Goal: Information Seeking & Learning: Learn about a topic

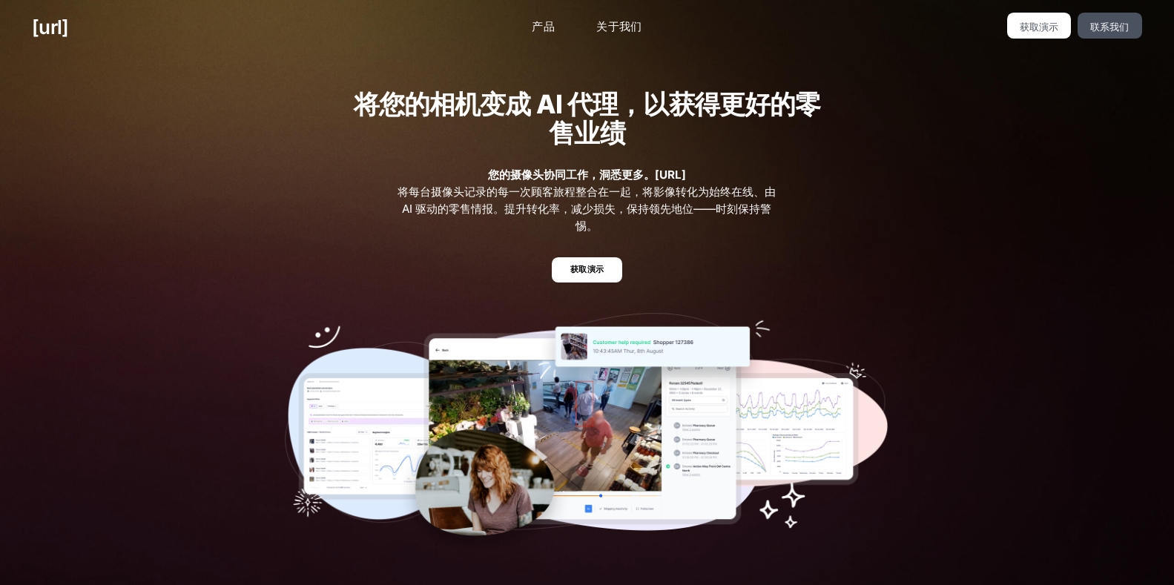
click at [1043, 257] on div "将您的相机变成 AI 代理，以获得更好的零售业绩 您的摄像头协同工作，洞悉更多。[URL] 将每台摄像头记录的每一次顾客旅程整合在一起，将影像转化为始终在线、…" at bounding box center [587, 324] width 1174 height 539
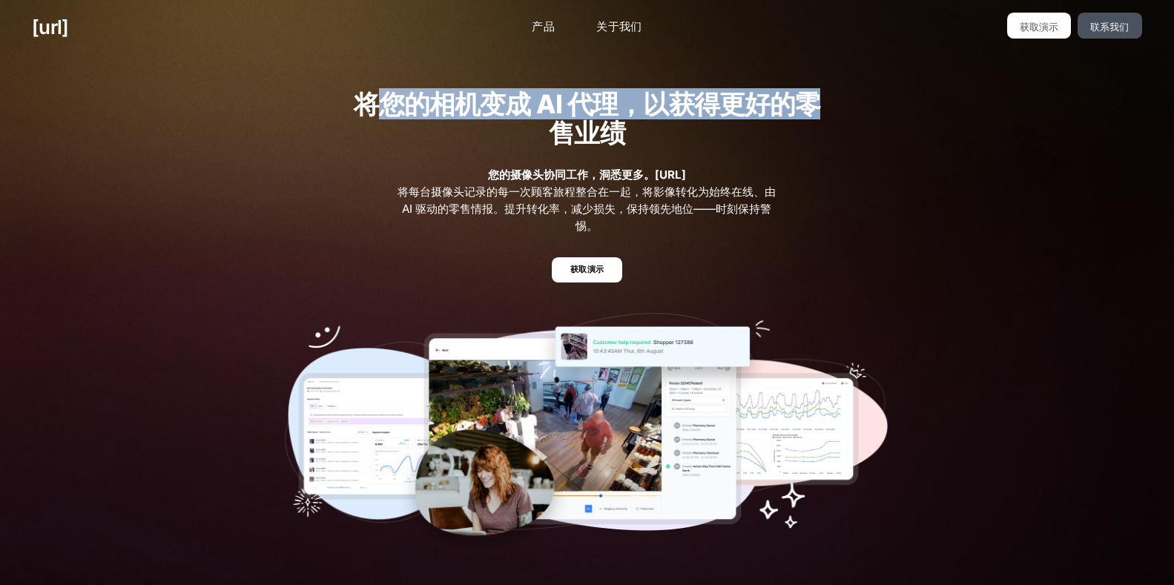
drag, startPoint x: 370, startPoint y: 101, endPoint x: 964, endPoint y: 221, distance: 605.6
click at [836, 104] on div "将您的相机变成 AI 代理，以获得更好的零售业绩 您的摄像头协同工作，洞悉更多。[URL] 将每台摄像头记录的每一次顾客旅程整合在一起，将影像转化为始终在线、…" at bounding box center [587, 324] width 668 height 539
copy font "您的相机变成 AI 代理，以获得更好的零"
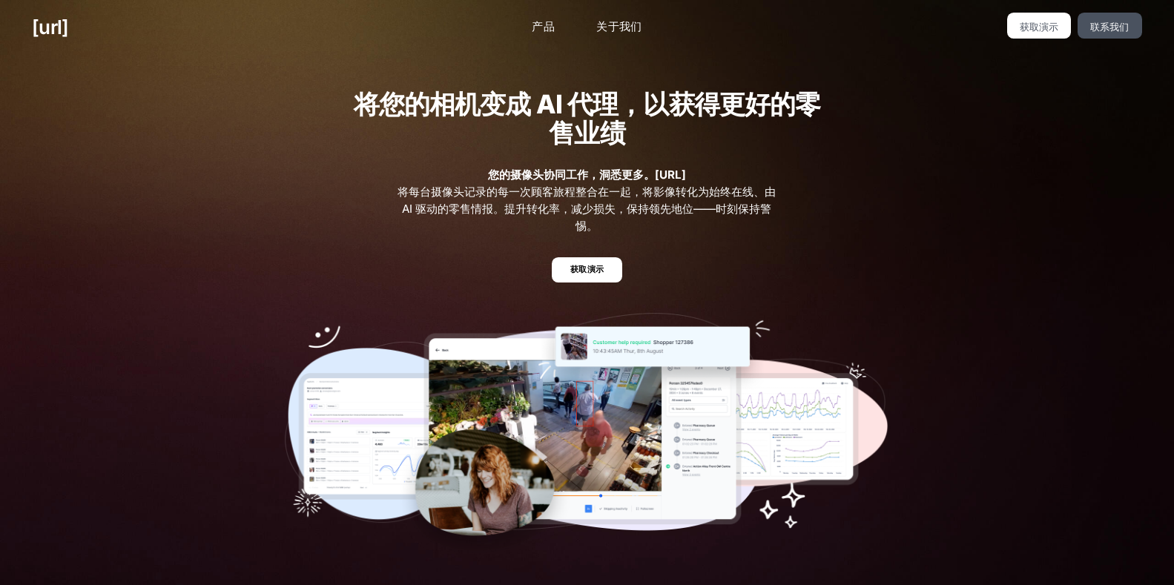
click at [967, 228] on div "将您的相机变成 AI 代理，以获得更好的零售业绩 您的摄像头协同工作，洞悉更多。[URL] 将每台摄像头记录的每一次顾客旅程整合在一起，将影像转化为始终在线、…" at bounding box center [587, 324] width 1174 height 539
drag, startPoint x: 561, startPoint y: 163, endPoint x: 706, endPoint y: 168, distance: 145.5
click at [706, 168] on div "将您的相机变成 AI 代理，以获得更好的零售业绩 您的摄像头协同工作，洞悉更多。[URL] 将每台摄像头记录的每一次顾客旅程整合在一起，将影像转化为始终在线、…" at bounding box center [587, 324] width 668 height 539
copy font "工作，洞悉更多。[URL]"
click at [447, 199] on font "将每台摄像头记录的每一次顾客旅程整合在一起，将影像转化为始终在线、由 AI 驱动的零售情报。提升转化率，减少损失，保持领先地位——时刻保持警惕。" at bounding box center [587, 209] width 378 height 48
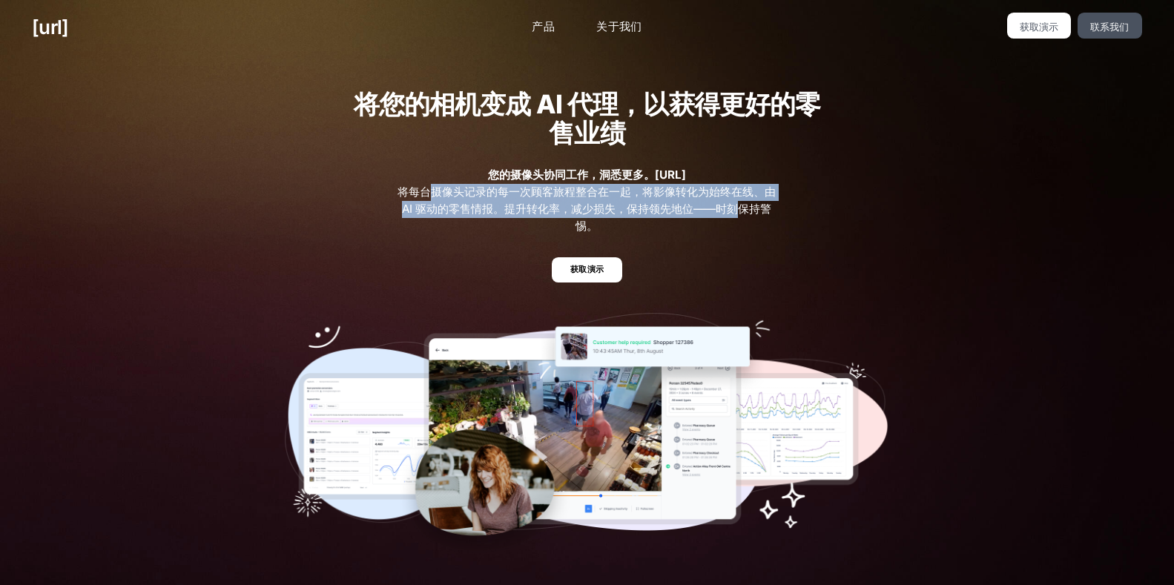
drag, startPoint x: 435, startPoint y: 191, endPoint x: 752, endPoint y: 221, distance: 319.0
click at [751, 217] on span "您的摄像头协同工作，洞悉更多。[URL] 将每台摄像头记录的每一次顾客旅程整合在一起，将影像转化为始终在线、由 AI 驱动的零售情报。提升转化率，减少损失，保…" at bounding box center [587, 201] width 381 height 68
copy font "摄像头记录的每一次顾客旅程整合在一起，将影像转化为始终在线、由 AI 驱动的零售情报。提升转化率，减少损失，保持领先地位——时刻"
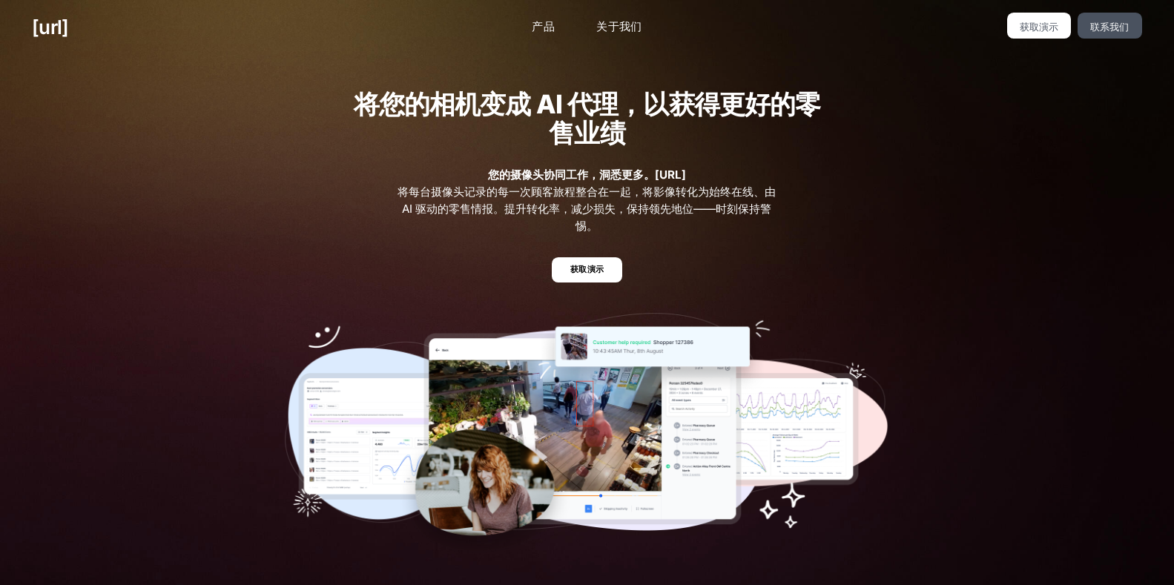
click at [736, 257] on ul "获取演示" at bounding box center [587, 270] width 605 height 26
click at [549, 21] on font "产品" at bounding box center [543, 26] width 23 height 14
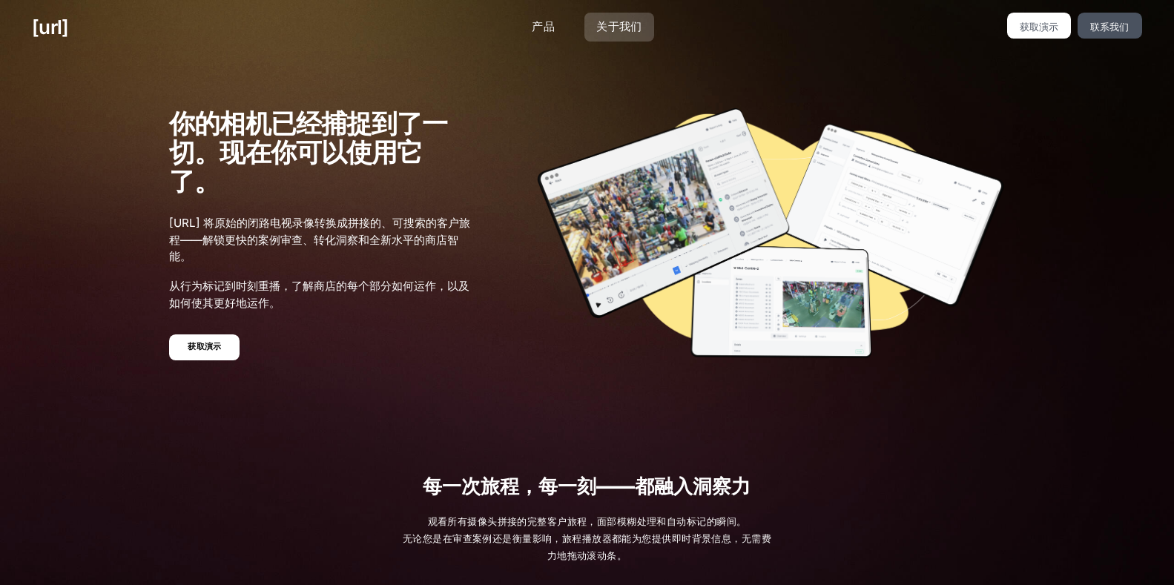
click at [625, 26] on font "关于我们" at bounding box center [619, 26] width 46 height 14
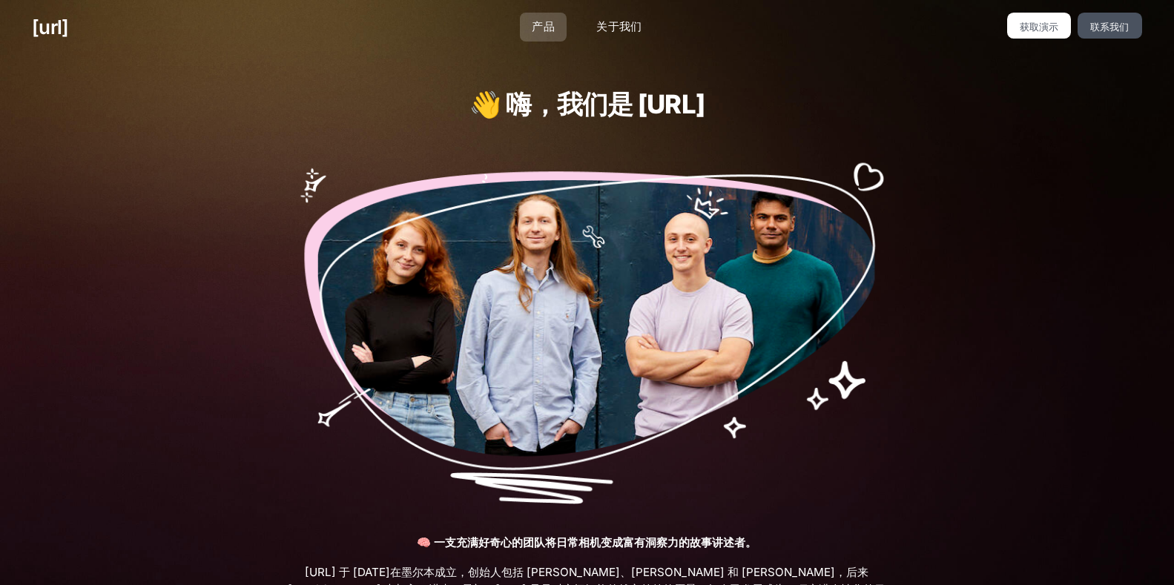
click at [556, 21] on link "产品" at bounding box center [543, 27] width 47 height 29
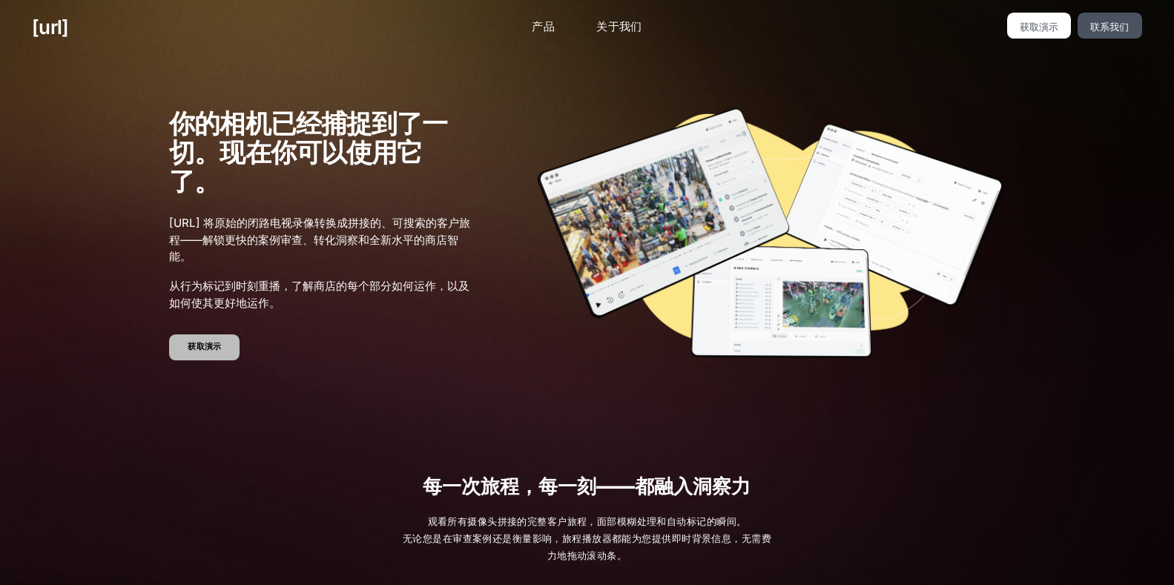
click at [194, 339] on link "获取演示" at bounding box center [204, 348] width 70 height 26
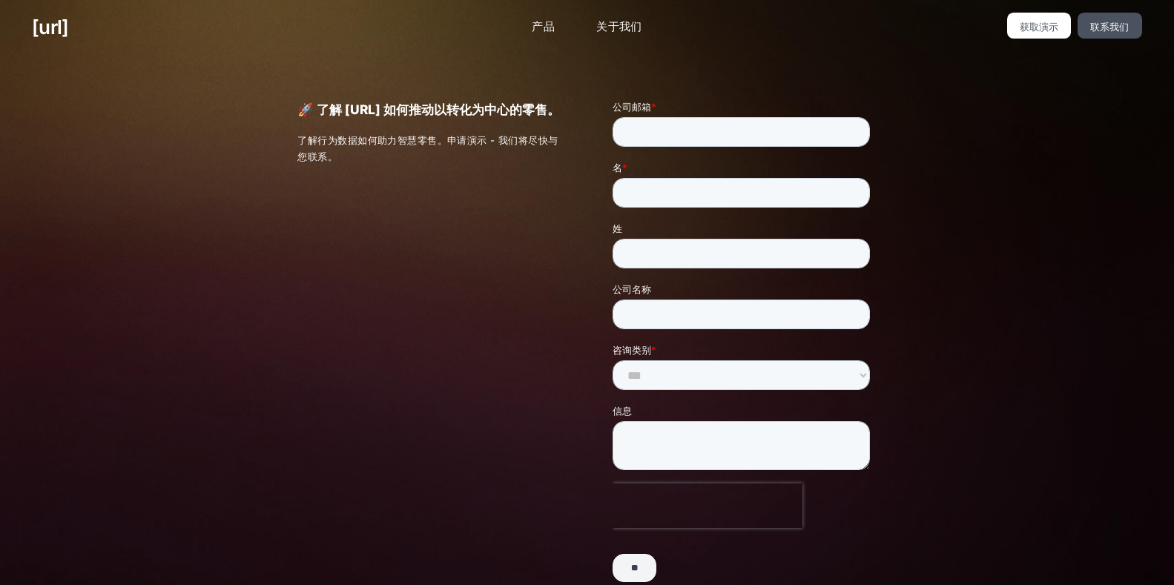
click at [382, 384] on div "🚀 了解 [URL] 如何推动以转化为中心的零售。 了解行为数据如何助力智慧零售。申请演示 - 我们将尽快与您联系。" at bounding box center [587, 354] width 643 height 599
